Goal: Task Accomplishment & Management: Use online tool/utility

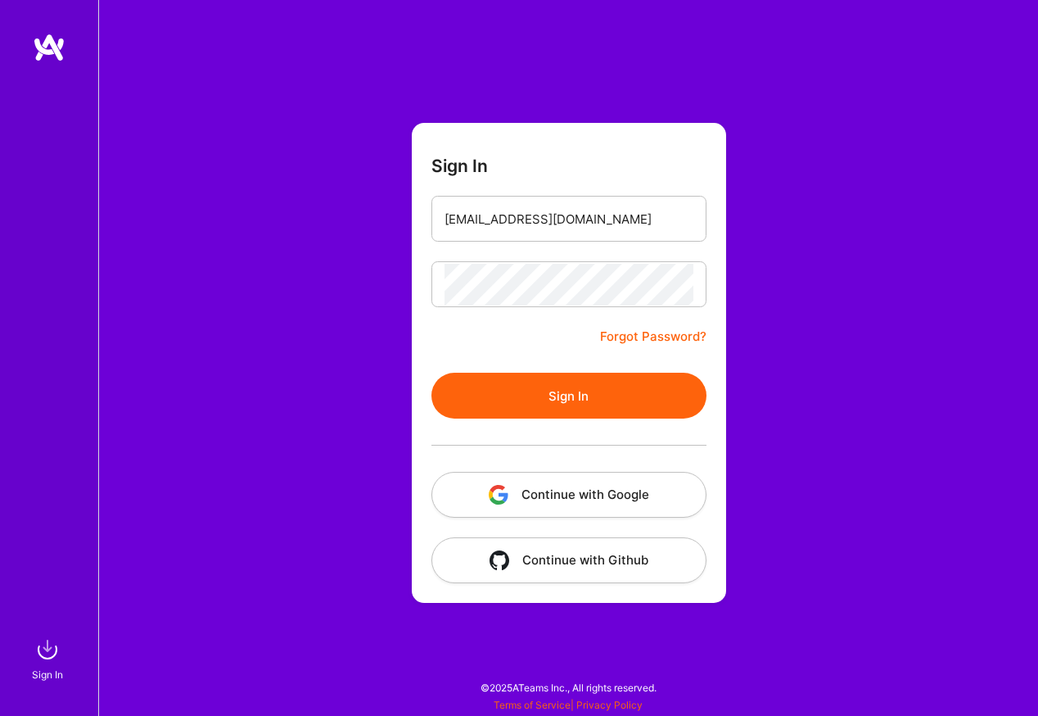
click at [523, 394] on button "Sign In" at bounding box center [569, 396] width 275 height 46
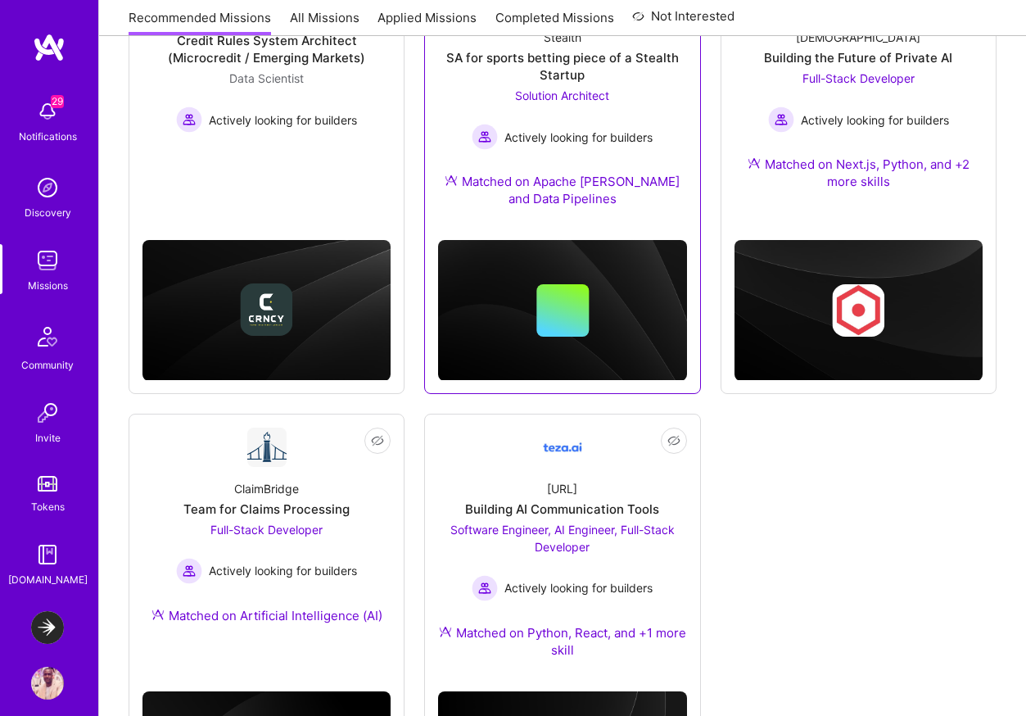
scroll to position [124, 0]
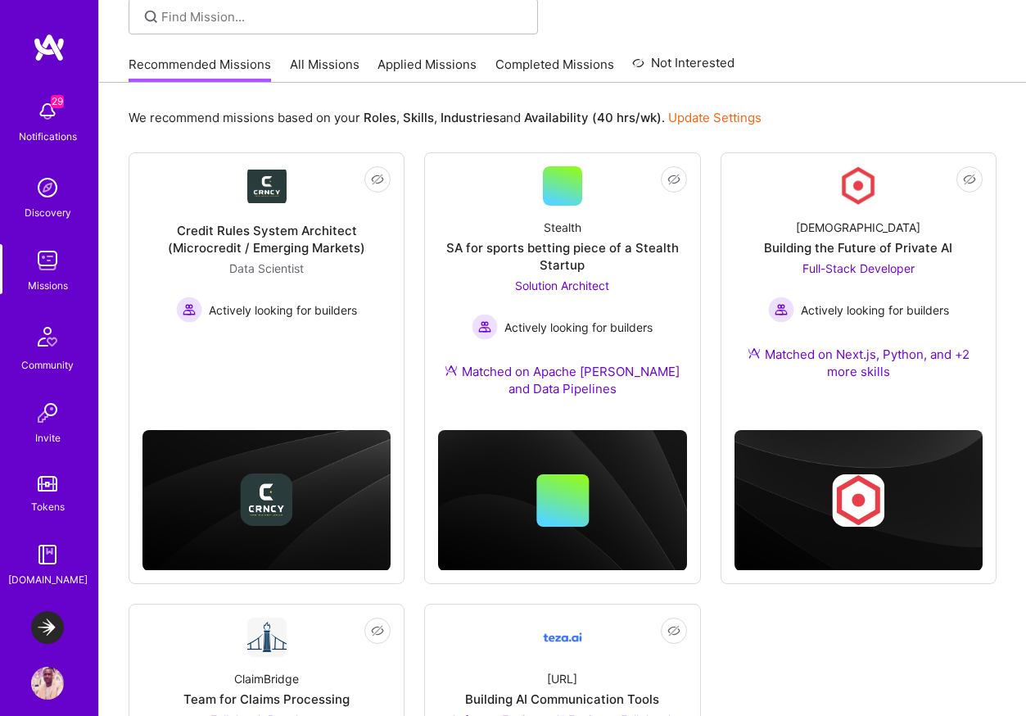
click at [43, 630] on img at bounding box center [47, 627] width 33 height 33
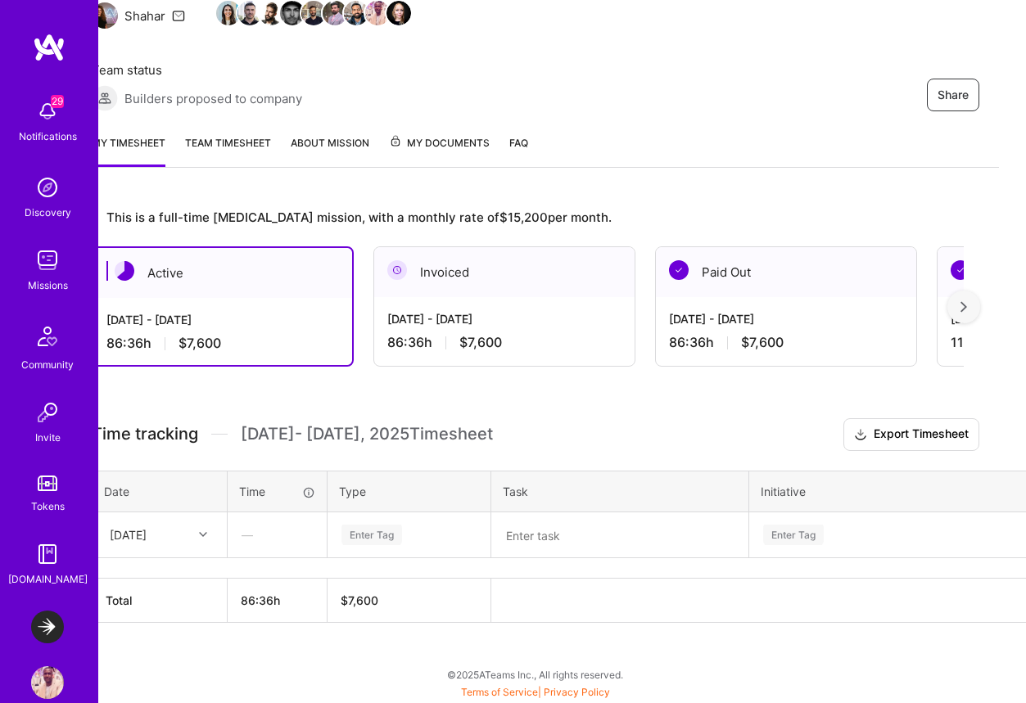
scroll to position [177, 0]
